Goal: Task Accomplishment & Management: Use online tool/utility

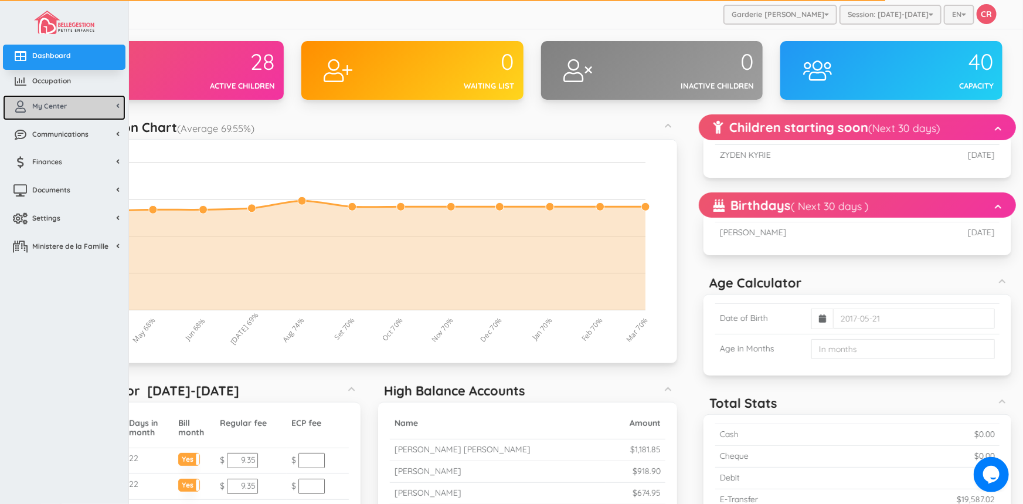
click at [56, 107] on span "My Center" at bounding box center [49, 106] width 35 height 10
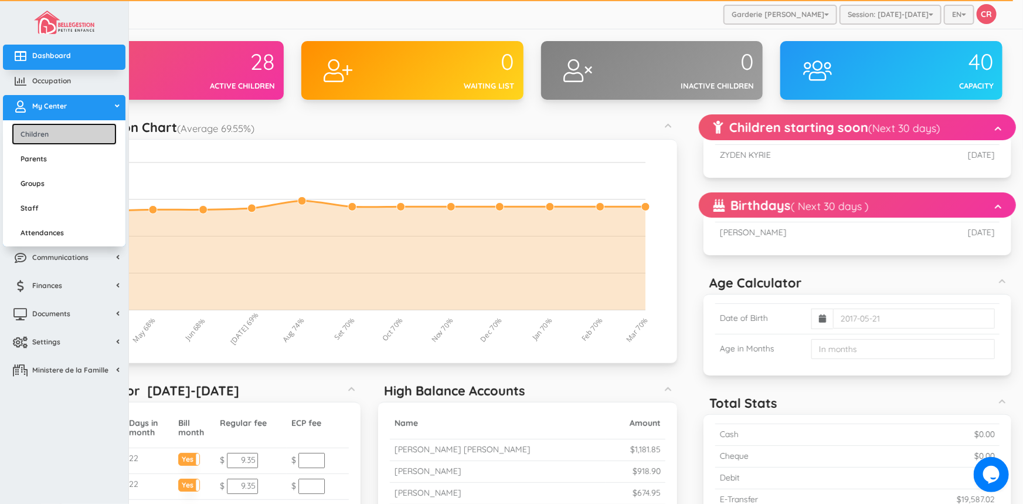
click at [49, 128] on link "Children" at bounding box center [64, 134] width 105 height 22
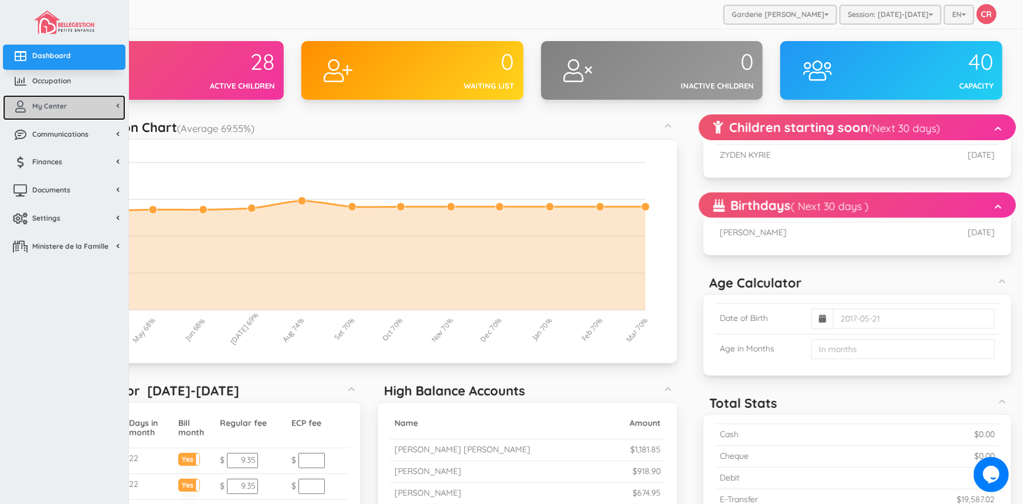
click at [53, 108] on span "My Center" at bounding box center [49, 106] width 35 height 10
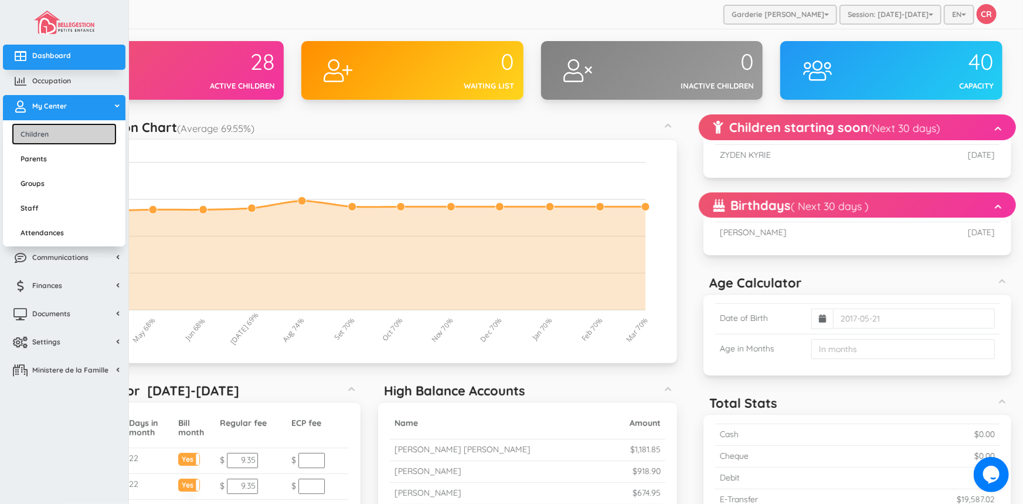
click at [50, 137] on link "Children" at bounding box center [64, 134] width 105 height 22
click at [50, 133] on link "Children" at bounding box center [64, 134] width 105 height 22
click at [55, 132] on link "Children" at bounding box center [64, 134] width 105 height 22
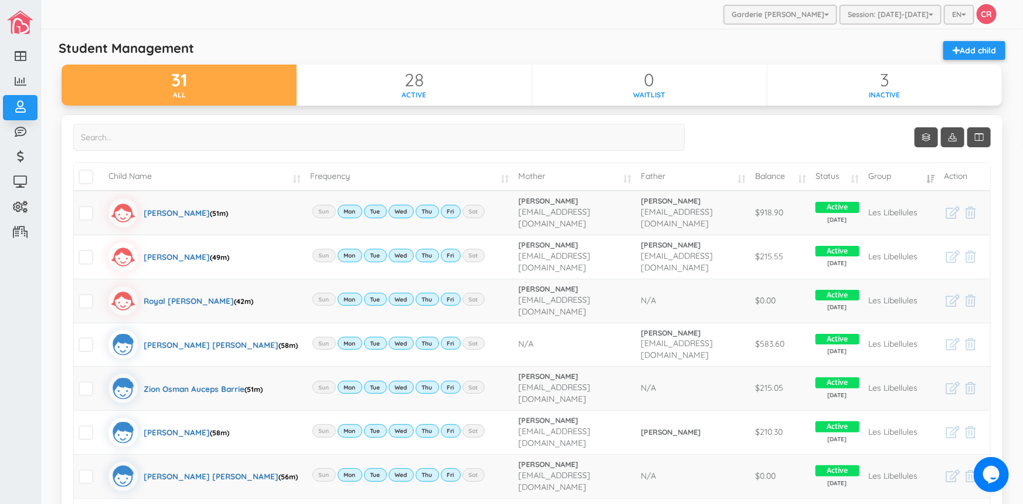
click at [293, 176] on td "Child Name" at bounding box center [205, 177] width 202 height 28
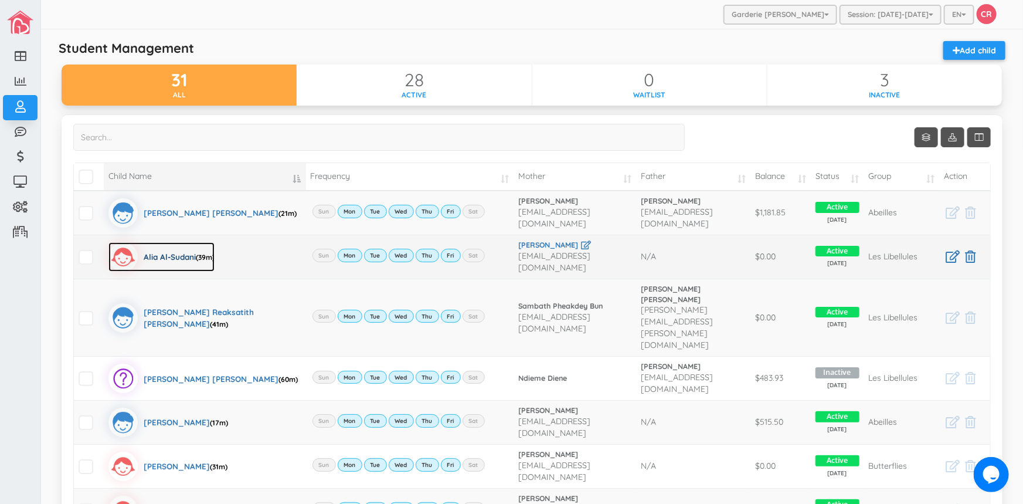
click at [164, 249] on div "[PERSON_NAME]-Sudani (39m)" at bounding box center [179, 256] width 71 height 29
click at [164, 249] on div "Alia Al-Sudani (39m)" at bounding box center [179, 256] width 71 height 29
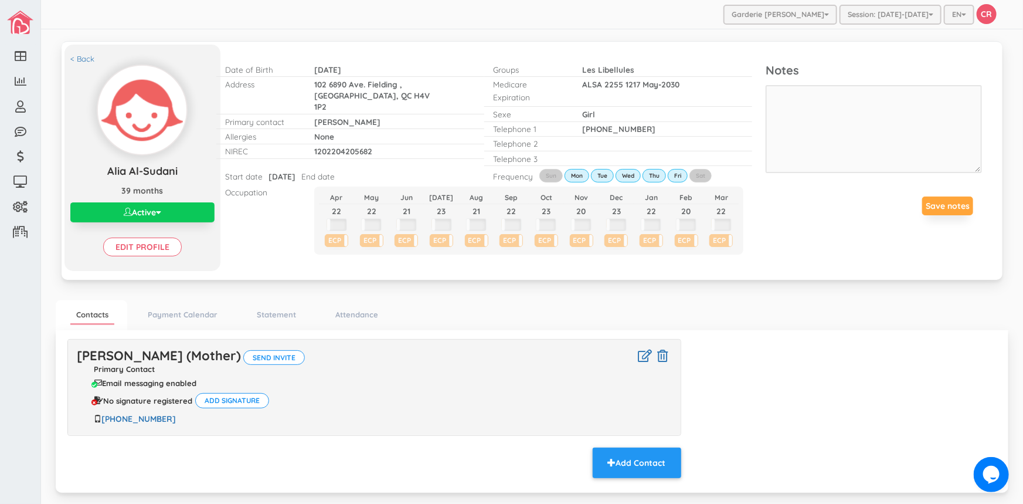
click at [162, 210] on button "Active" at bounding box center [142, 212] width 144 height 20
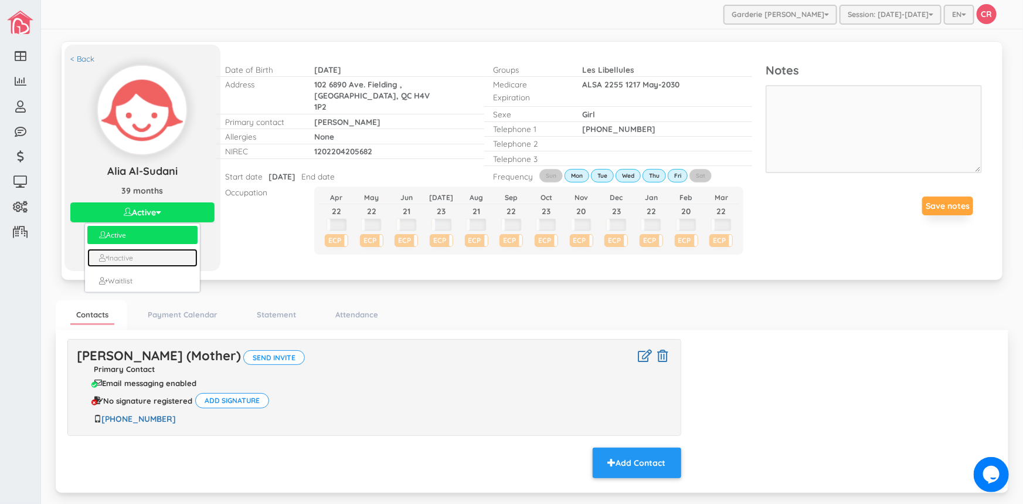
click at [122, 260] on link "Inactive" at bounding box center [142, 258] width 111 height 18
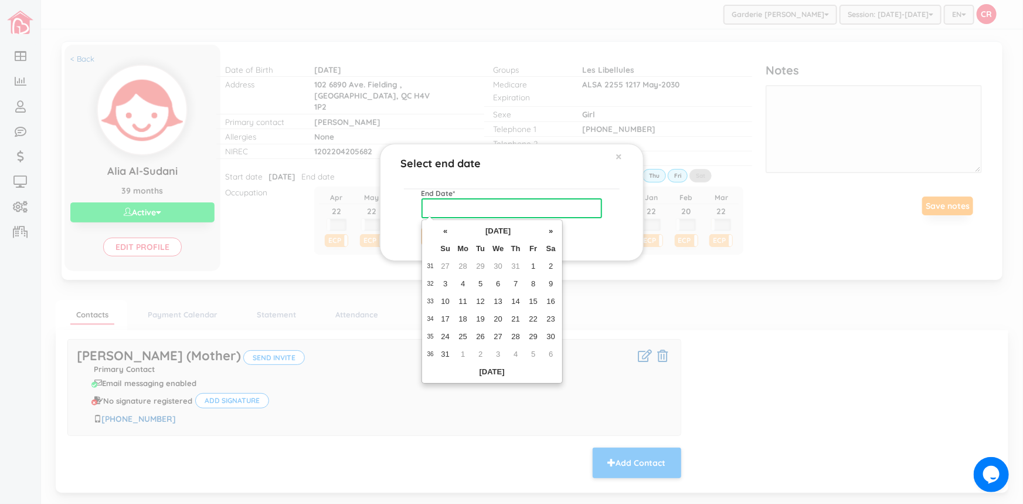
click at [447, 210] on input "text" at bounding box center [512, 208] width 181 height 20
click at [534, 334] on td "29" at bounding box center [534, 337] width 18 height 18
type input "2025-08-29"
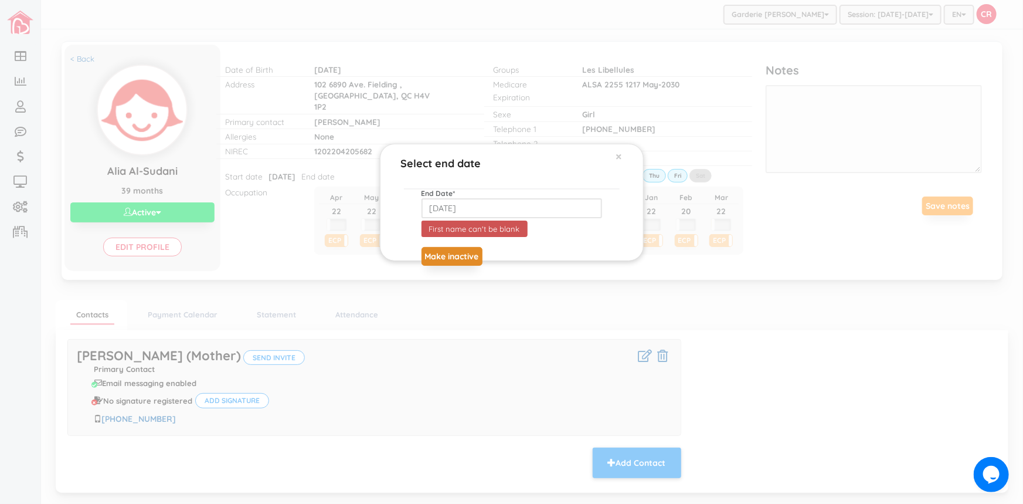
click at [457, 256] on button "Make inactive" at bounding box center [452, 256] width 61 height 19
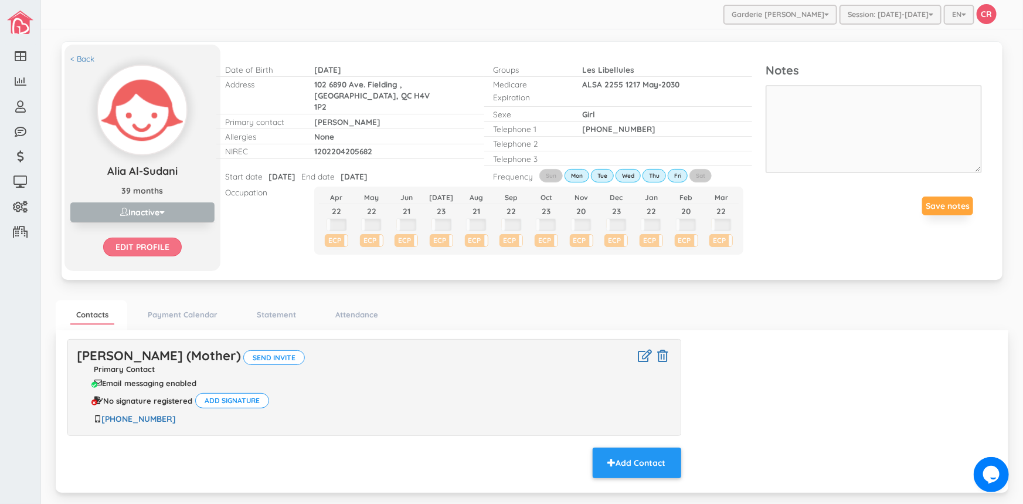
click at [157, 246] on input "Edit profile" at bounding box center [142, 246] width 79 height 19
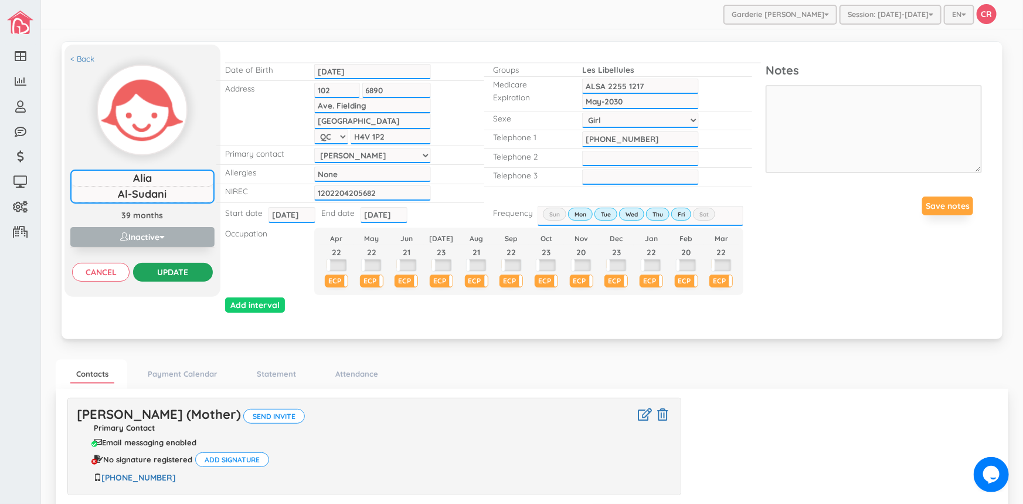
click at [189, 267] on input "Update" at bounding box center [172, 272] width 79 height 19
click at [187, 271] on input "Update" at bounding box center [172, 272] width 79 height 19
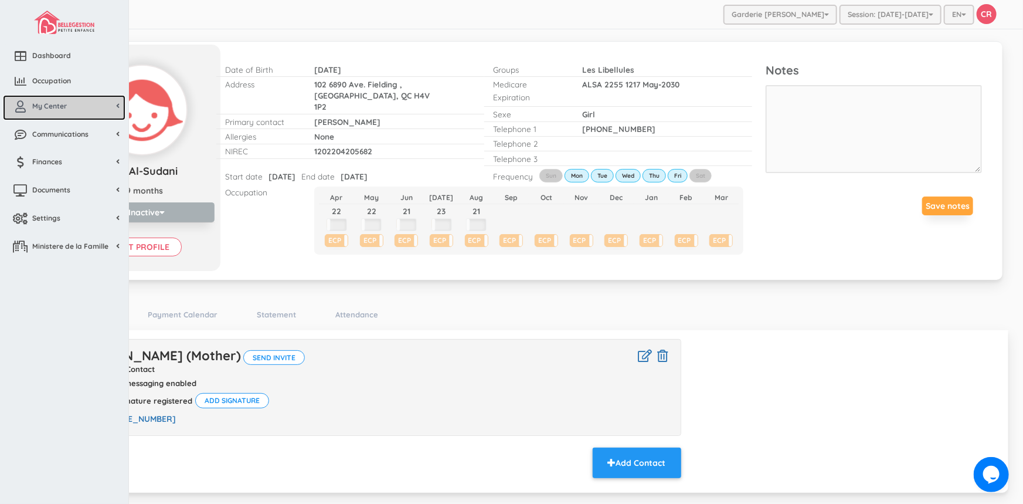
click at [47, 107] on span "My Center" at bounding box center [49, 106] width 35 height 10
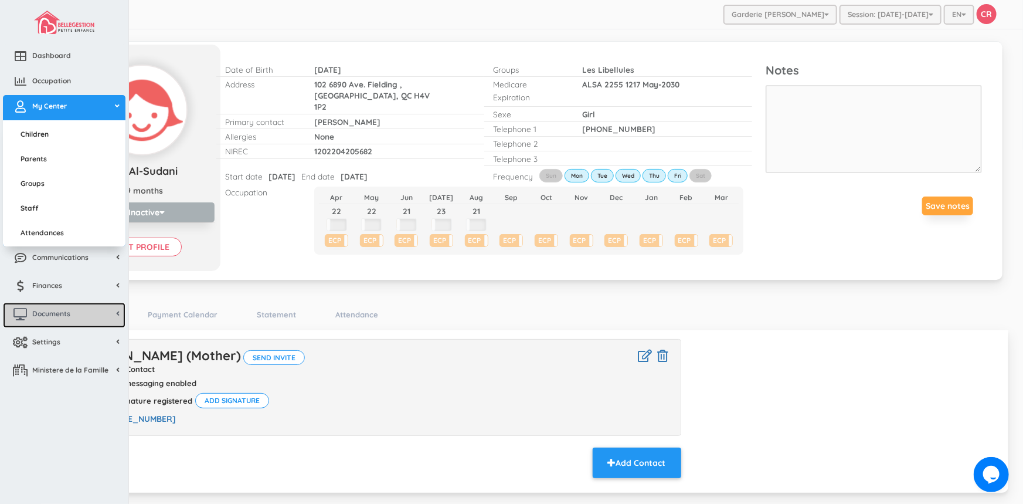
click at [63, 311] on span "Documents" at bounding box center [51, 313] width 38 height 10
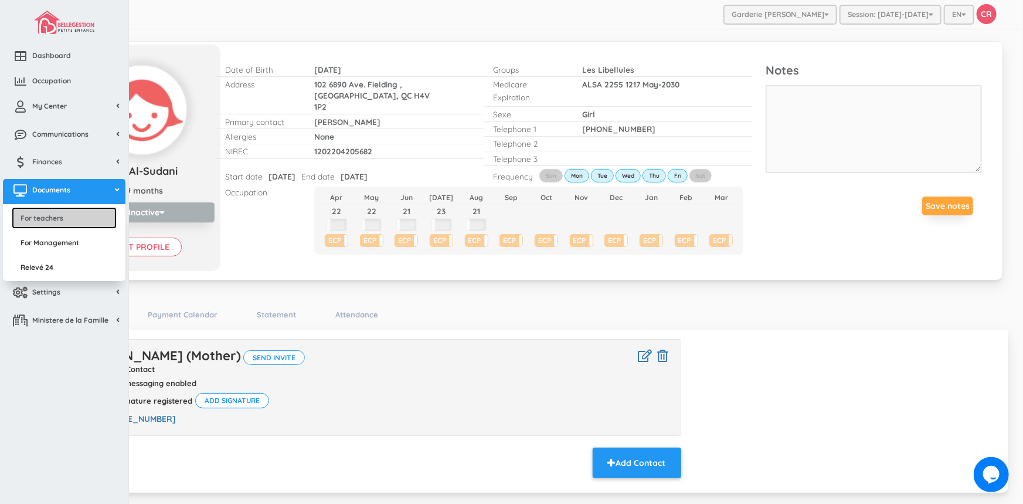
click at [59, 220] on link "For teachers" at bounding box center [64, 218] width 105 height 22
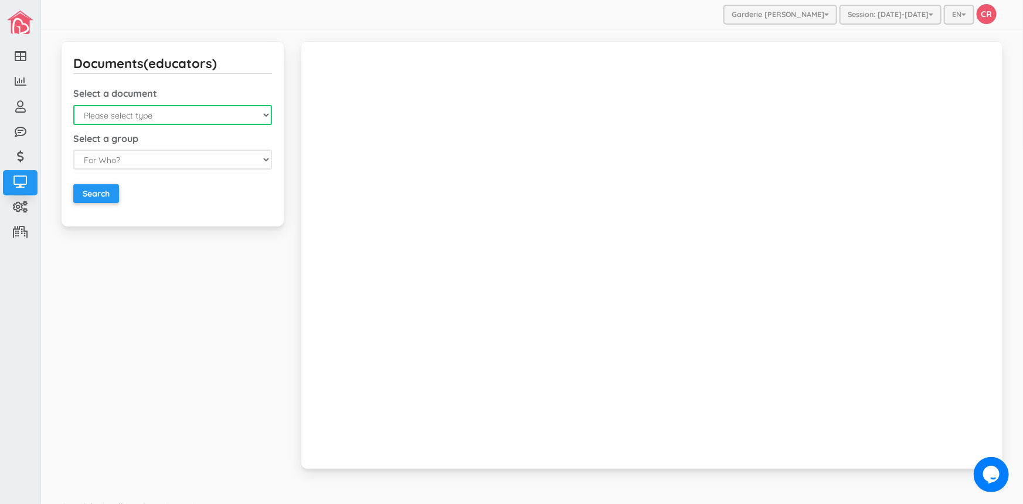
click at [263, 114] on select "Please select type Emergency Contact List Birthday List Fiche D'Assiduitees (au…" at bounding box center [172, 115] width 199 height 20
select select "4"
click at [73, 105] on select "Please select type Emergency Contact List Birthday List Fiche D'Assiduitees (au…" at bounding box center [172, 115] width 199 height 20
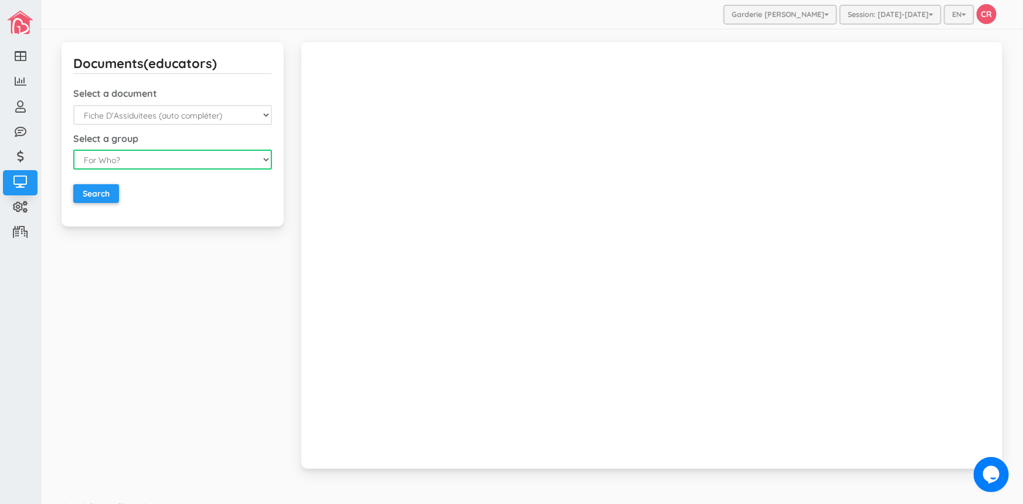
click at [259, 159] on select "For Who? For Everyone For a Group For a Child" at bounding box center [172, 160] width 199 height 20
select select "3"
click at [73, 150] on select "For Who? For Everyone For a Group For a Child" at bounding box center [172, 160] width 199 height 20
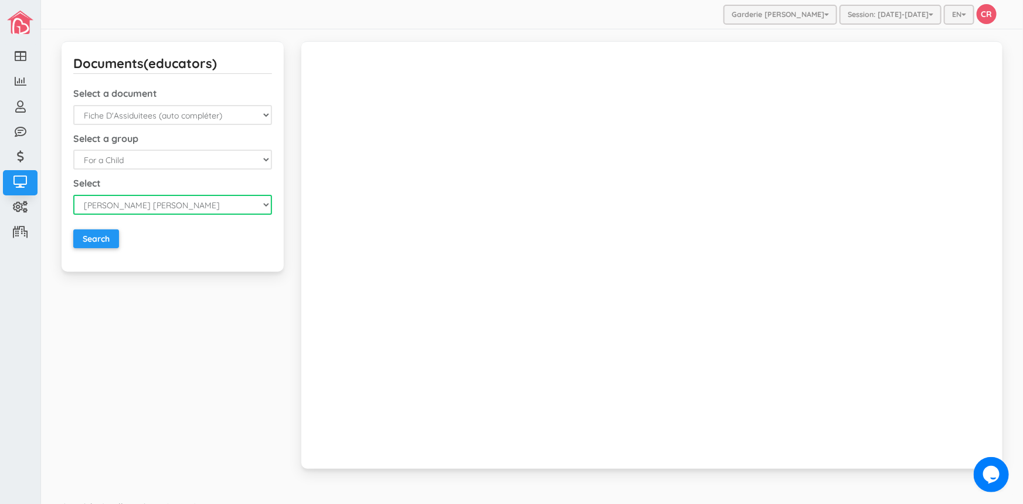
click at [261, 205] on select "[PERSON_NAME] [PERSON_NAME] [PERSON_NAME] [PERSON_NAME] [PERSON_NAME] [PERSON_N…" at bounding box center [172, 205] width 199 height 20
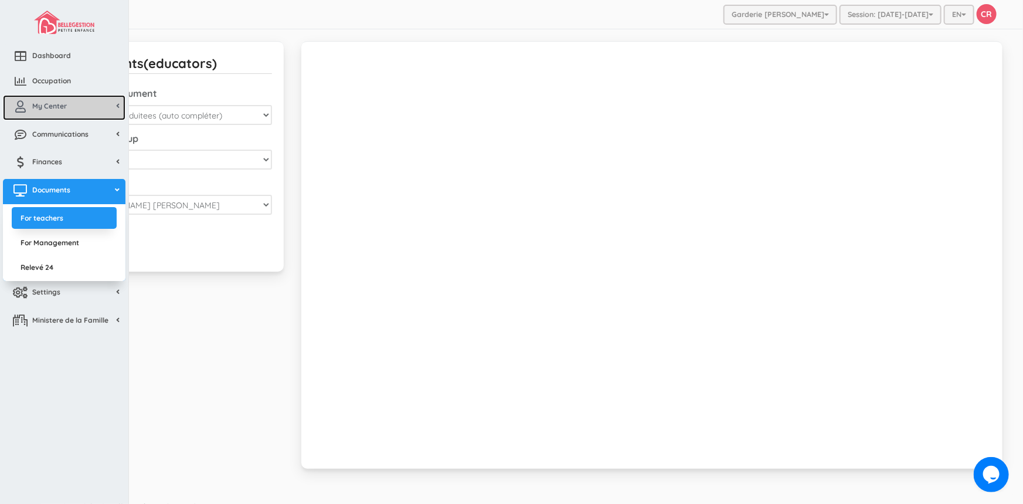
click at [47, 104] on span "My Center" at bounding box center [49, 106] width 35 height 10
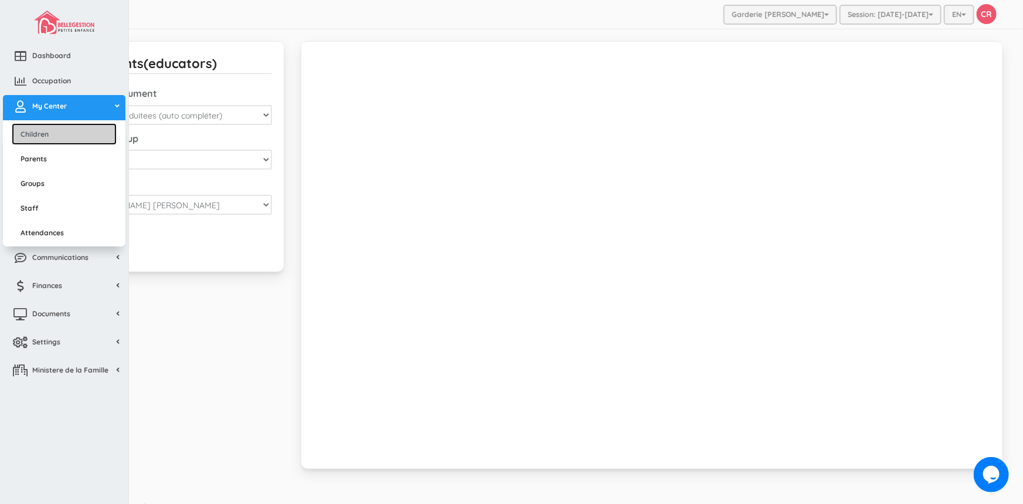
click at [39, 133] on link "Children" at bounding box center [64, 134] width 105 height 22
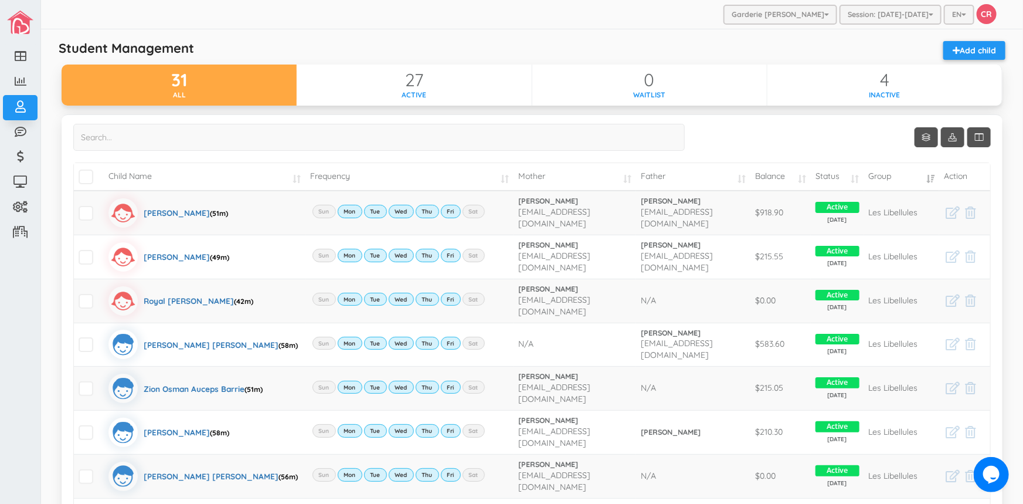
click at [294, 175] on td "Child Name" at bounding box center [205, 177] width 202 height 28
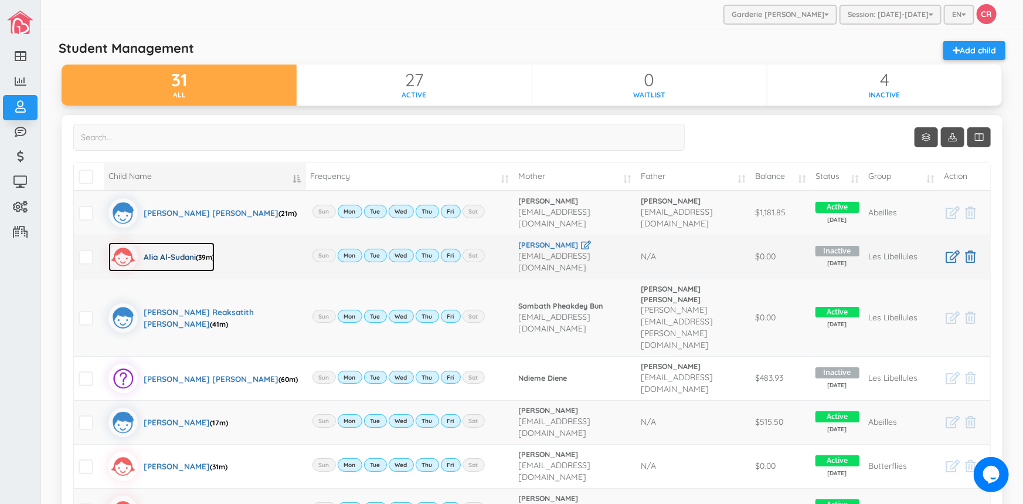
click at [173, 248] on div "Alia Al-Sudani (39m)" at bounding box center [179, 256] width 71 height 29
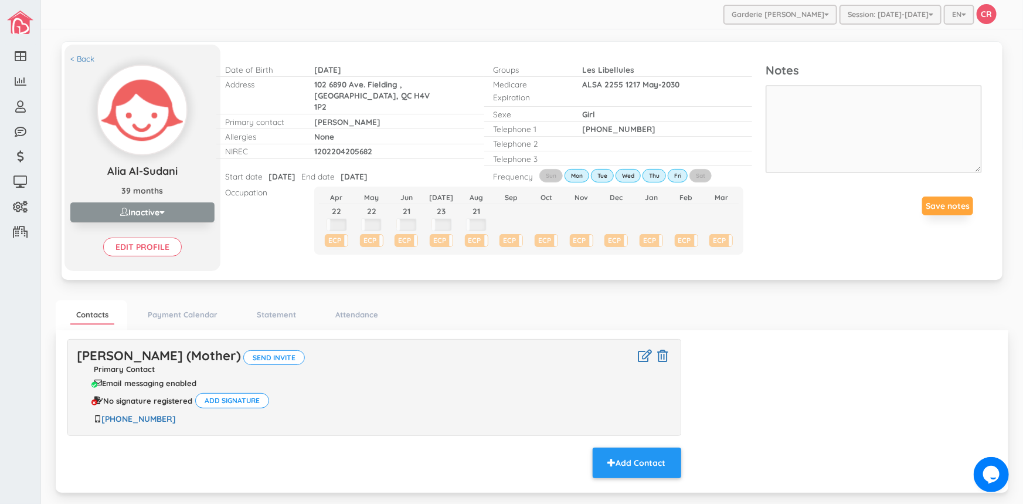
click at [152, 212] on button "Inactive" at bounding box center [142, 212] width 144 height 20
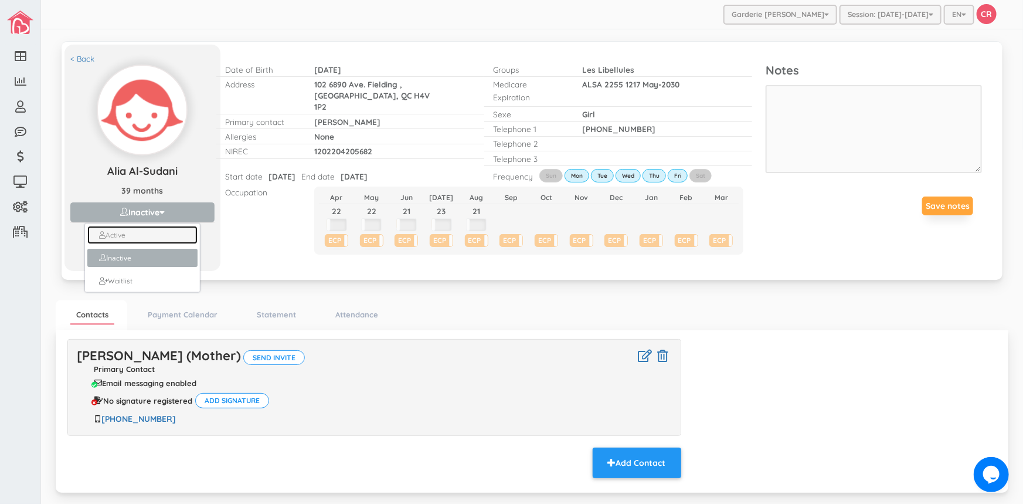
click at [134, 235] on link "Active" at bounding box center [142, 235] width 111 height 18
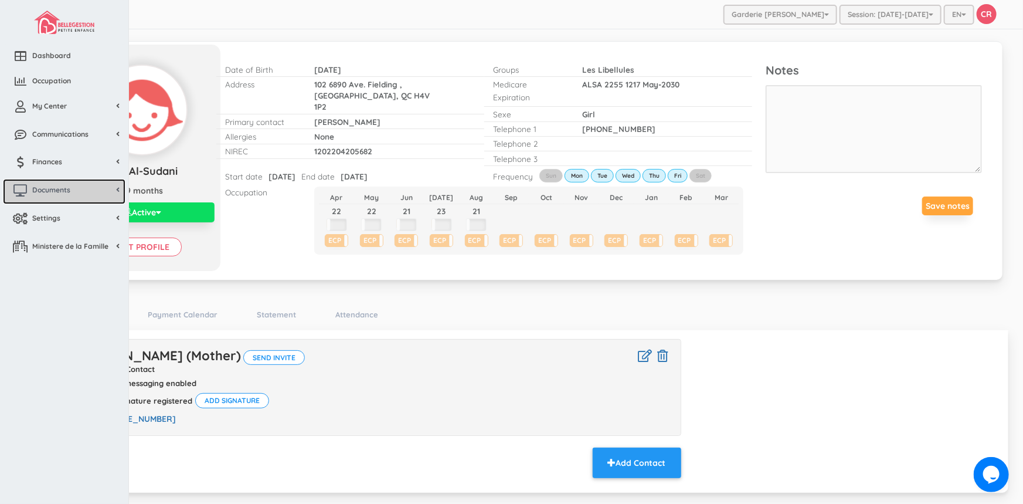
click at [46, 192] on span "Documents" at bounding box center [51, 190] width 38 height 10
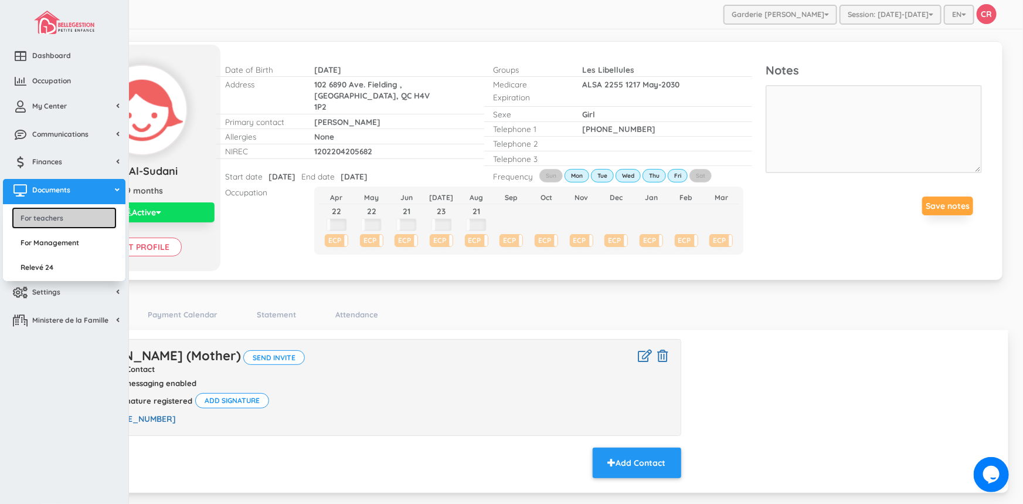
click at [40, 216] on link "For teachers" at bounding box center [64, 218] width 105 height 22
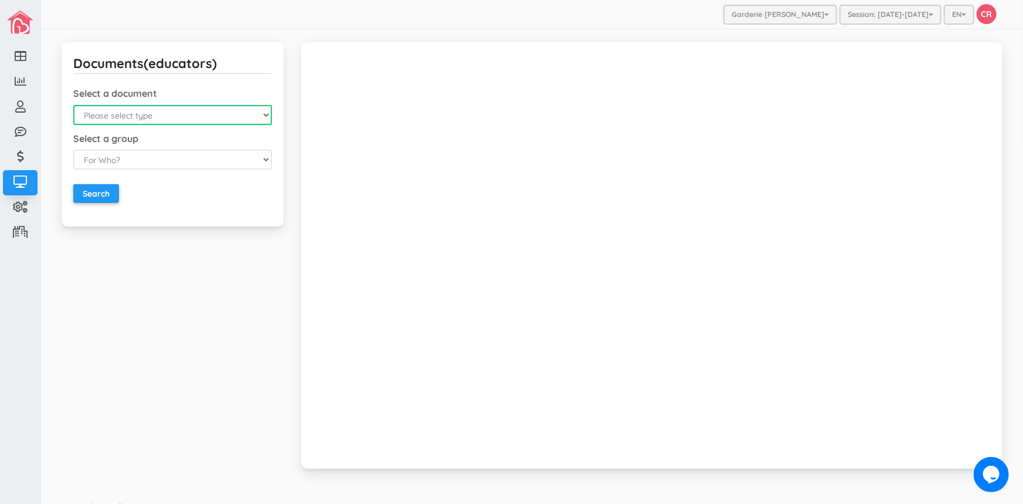
click at [207, 116] on select "Please select type Emergency Contact List Birthday List Fiche D'Assiduitees (au…" at bounding box center [172, 115] width 199 height 20
select select "4"
click at [73, 105] on select "Please select type Emergency Contact List Birthday List Fiche D'Assiduitees (au…" at bounding box center [172, 115] width 199 height 20
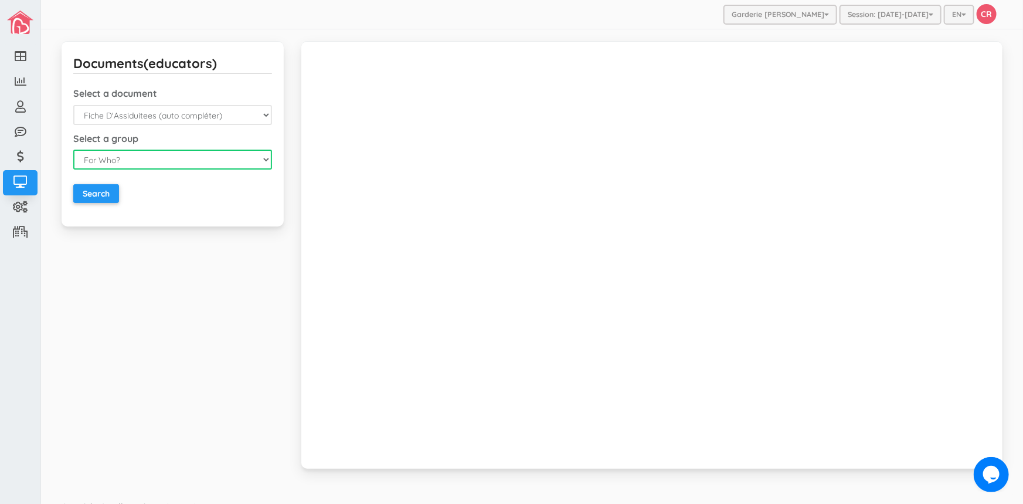
click at [128, 162] on select "For Who? For Everyone For a Group For a Child" at bounding box center [172, 160] width 199 height 20
select select "3"
click at [73, 150] on select "For Who? For Everyone For a Group For a Child" at bounding box center [172, 160] width 199 height 20
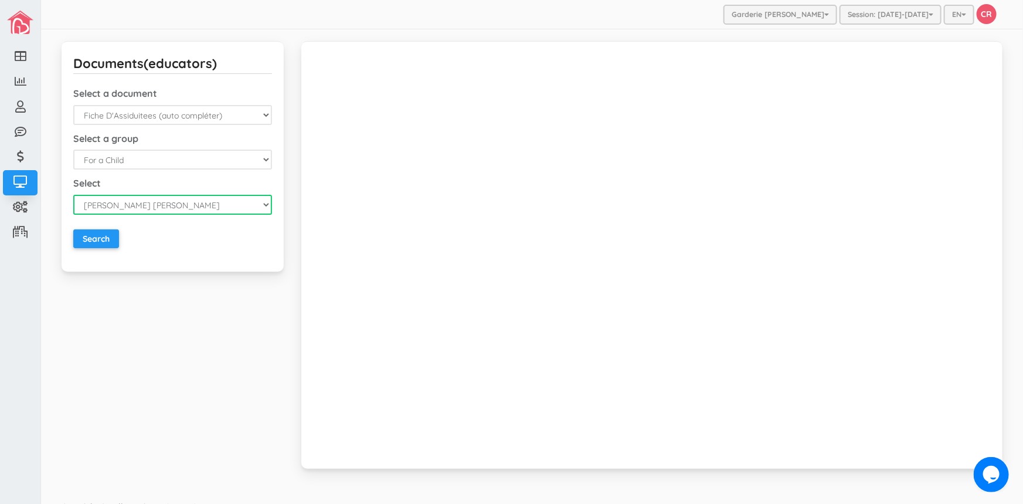
click at [259, 203] on select "[PERSON_NAME] [PERSON_NAME] Al-Sudani [PERSON_NAME] [PERSON_NAME] [PERSON_NAME]…" at bounding box center [172, 205] width 199 height 20
select select "1666"
click at [73, 195] on select "[PERSON_NAME] [PERSON_NAME] Al-Sudani [PERSON_NAME] [PERSON_NAME] [PERSON_NAME]…" at bounding box center [172, 205] width 199 height 20
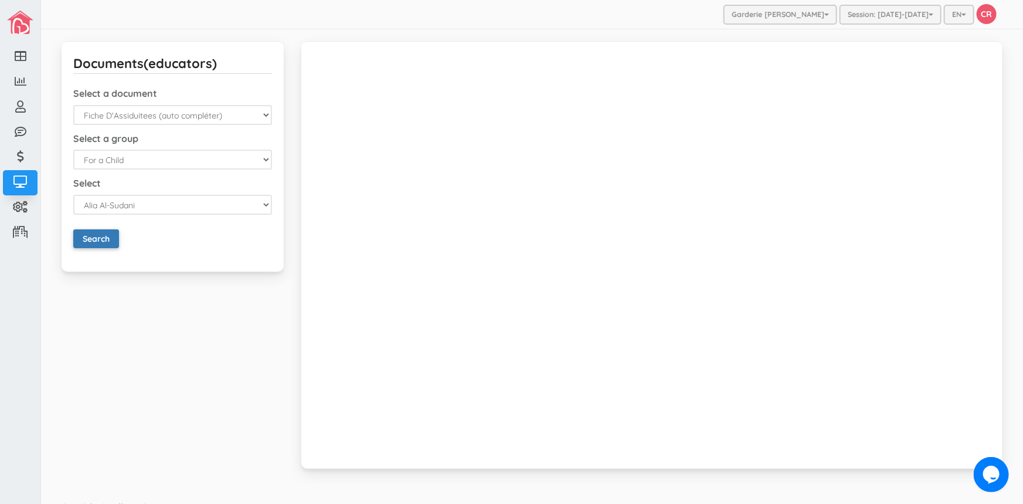
click at [91, 240] on input "Search" at bounding box center [96, 238] width 46 height 19
click at [93, 238] on input "Search" at bounding box center [96, 238] width 46 height 19
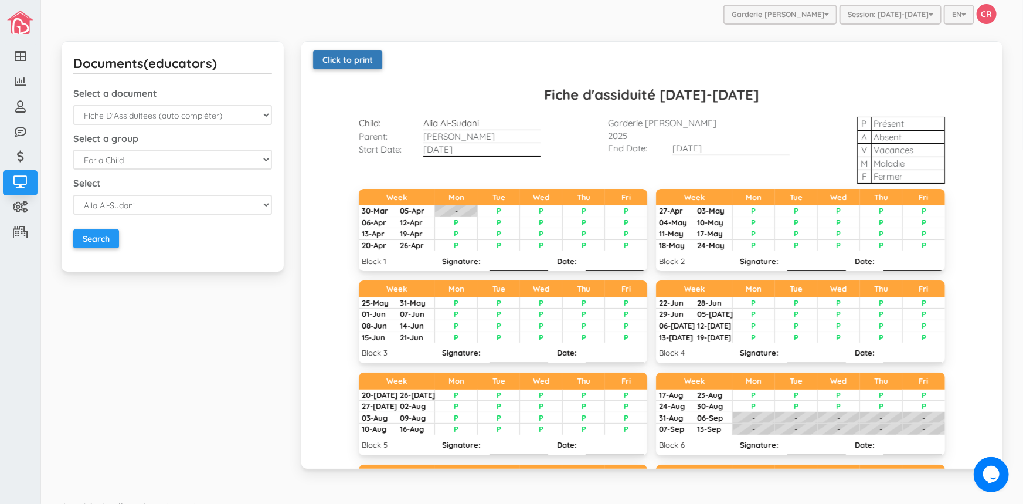
click at [350, 63] on link "Click to print" at bounding box center [347, 59] width 69 height 19
